Goal: Transaction & Acquisition: Purchase product/service

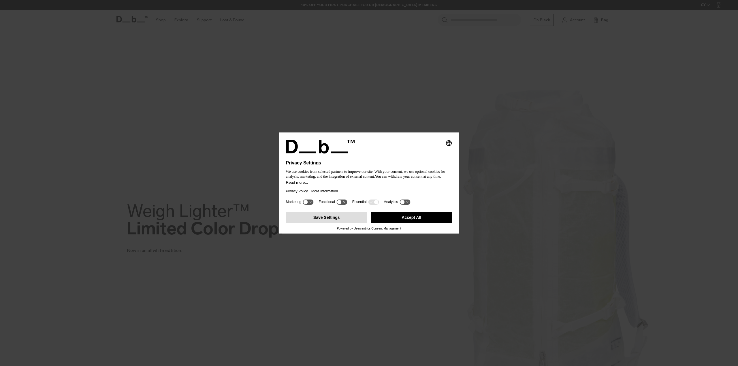
drag, startPoint x: 341, startPoint y: 217, endPoint x: 357, endPoint y: 218, distance: 16.7
click at [341, 217] on button "Save Settings" at bounding box center [327, 218] width 82 height 12
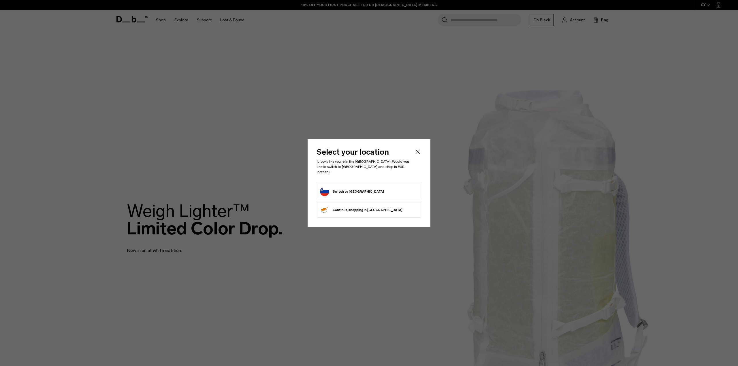
click at [390, 190] on form "Switch to Slovenia" at bounding box center [369, 191] width 98 height 9
click at [349, 187] on button "Switch to Slovenia" at bounding box center [352, 191] width 64 height 9
click at [349, 188] on button "Switch to Slovenia" at bounding box center [352, 191] width 64 height 9
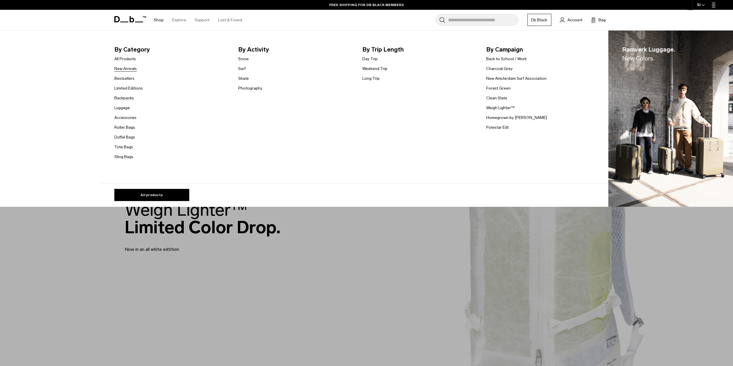
click at [134, 67] on link "New Arrivals" at bounding box center [125, 69] width 22 height 6
click at [162, 19] on link "Shop" at bounding box center [159, 20] width 10 height 20
click at [371, 70] on link "Weekend Trip" at bounding box center [375, 69] width 25 height 6
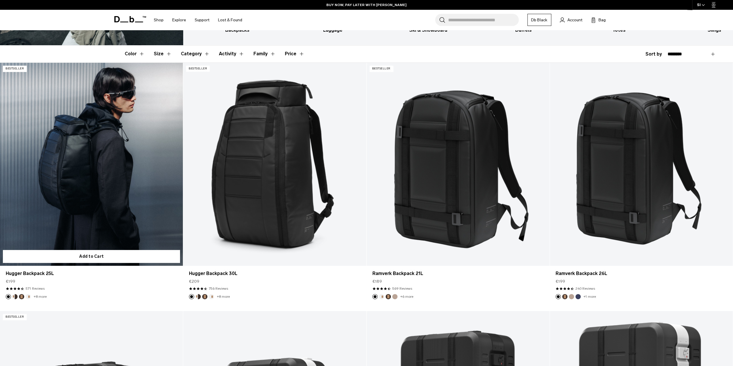
scroll to position [144, 0]
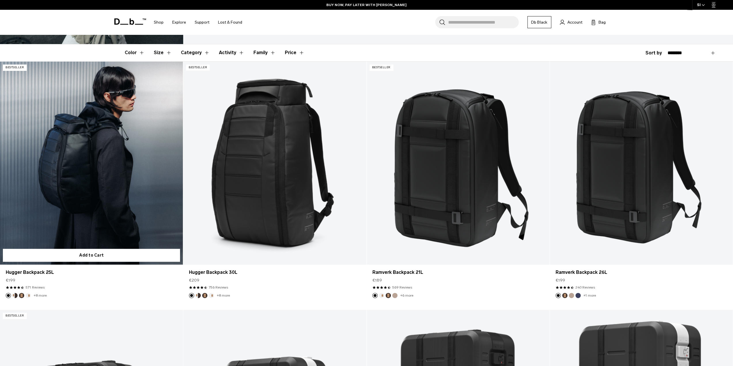
click at [98, 183] on link "Hugger Backpack 25L" at bounding box center [91, 163] width 183 height 203
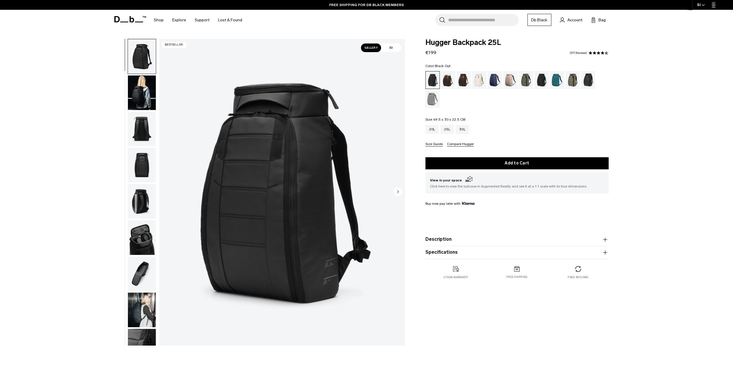
click at [477, 255] on button "Specifications" at bounding box center [517, 252] width 183 height 7
click at [434, 131] on div "20L" at bounding box center [433, 129] width 14 height 9
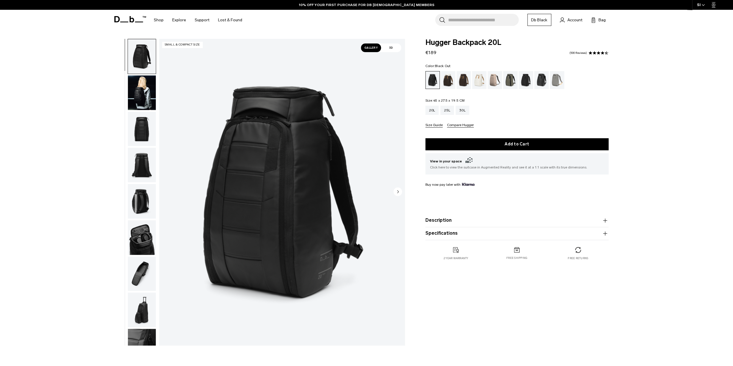
click at [492, 234] on button "Specifications" at bounding box center [517, 233] width 183 height 7
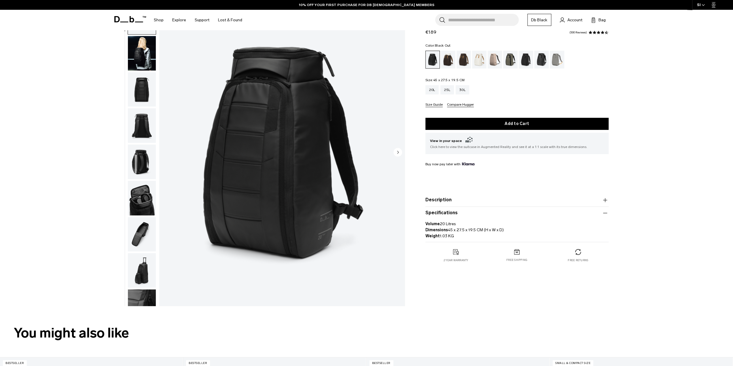
scroll to position [29, 0]
